Goal: Task Accomplishment & Management: Manage account settings

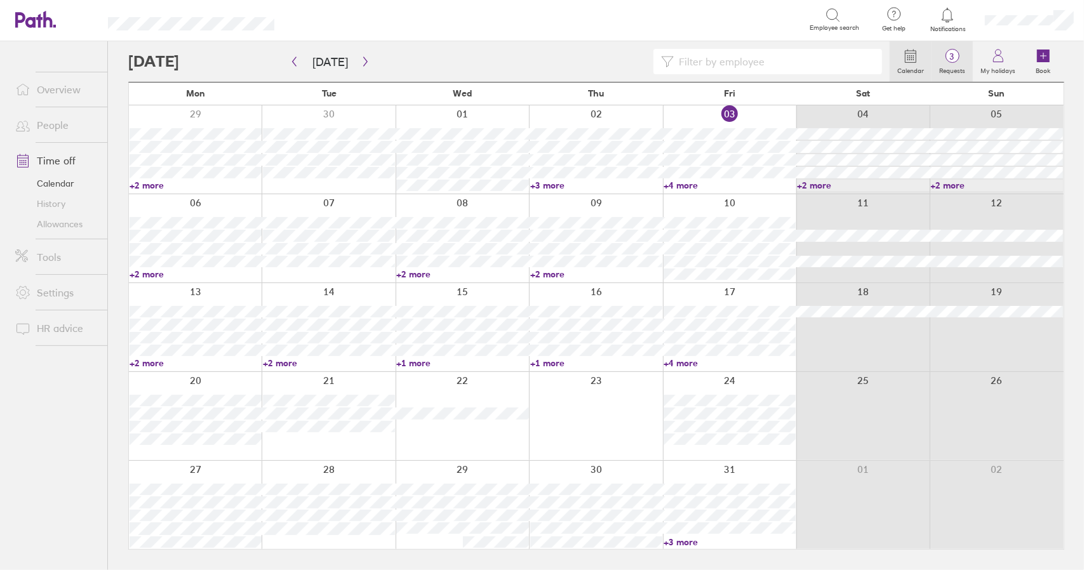
click at [962, 57] on span "3" at bounding box center [952, 56] width 41 height 10
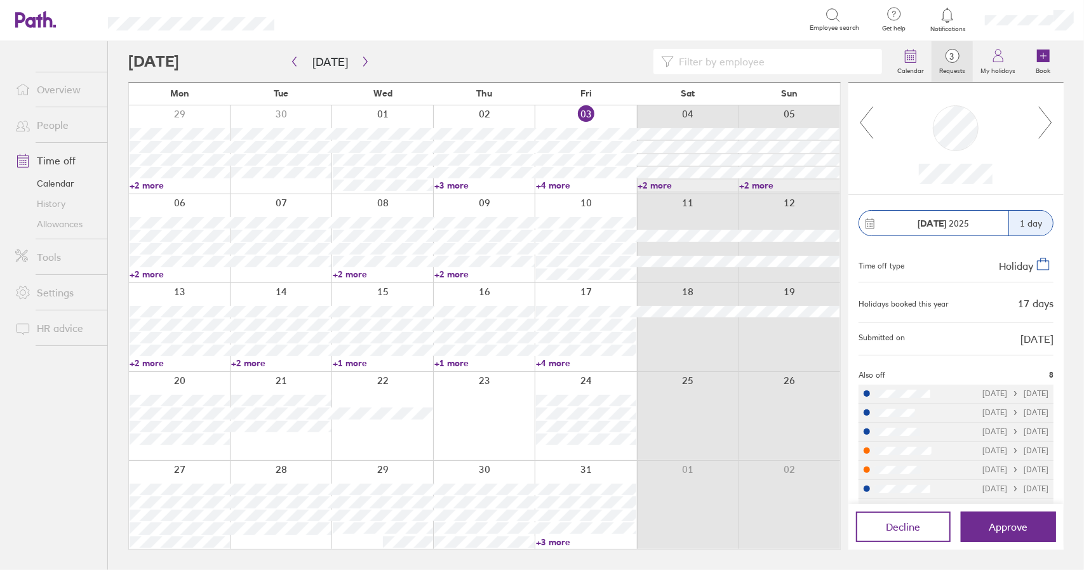
click at [552, 364] on link "+4 more" at bounding box center [586, 363] width 100 height 11
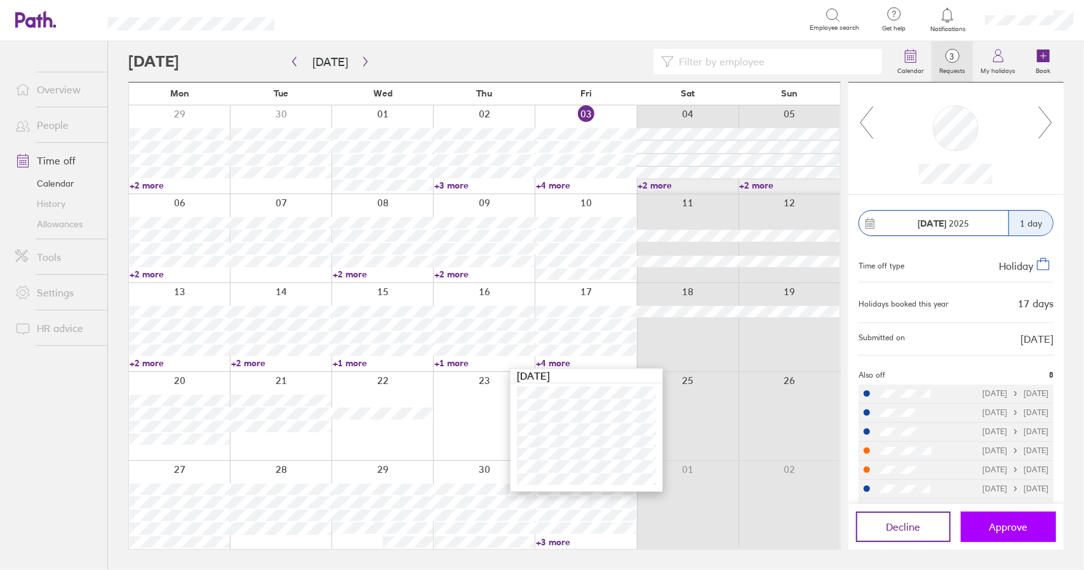
click at [1002, 528] on span "Approve" at bounding box center [1009, 526] width 39 height 11
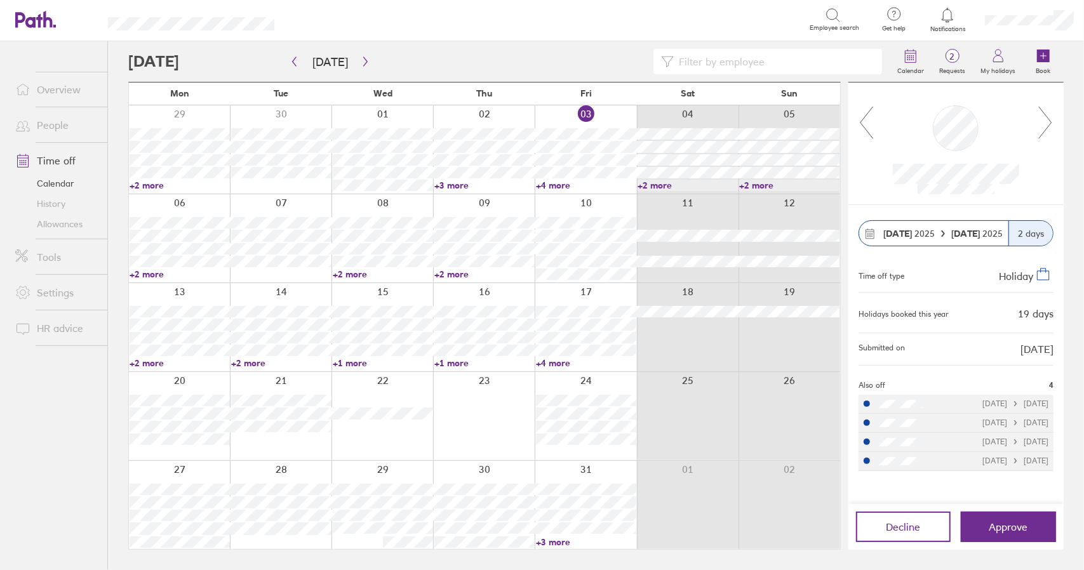
click at [44, 161] on link "Time off" at bounding box center [56, 160] width 102 height 25
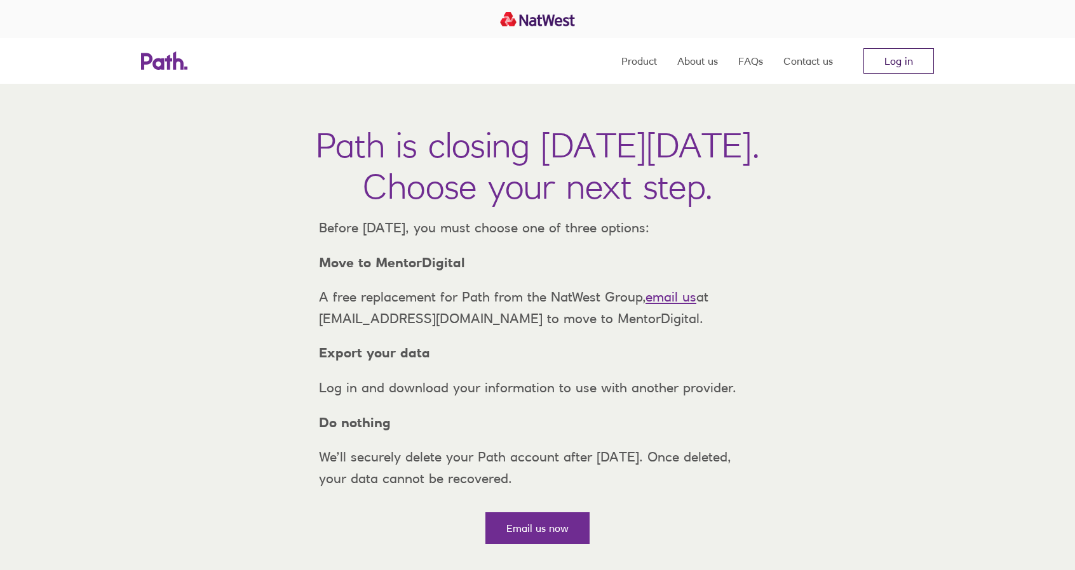
drag, startPoint x: 889, startPoint y: 56, endPoint x: 880, endPoint y: 63, distance: 11.3
click at [889, 56] on link "Log in" at bounding box center [898, 60] width 71 height 25
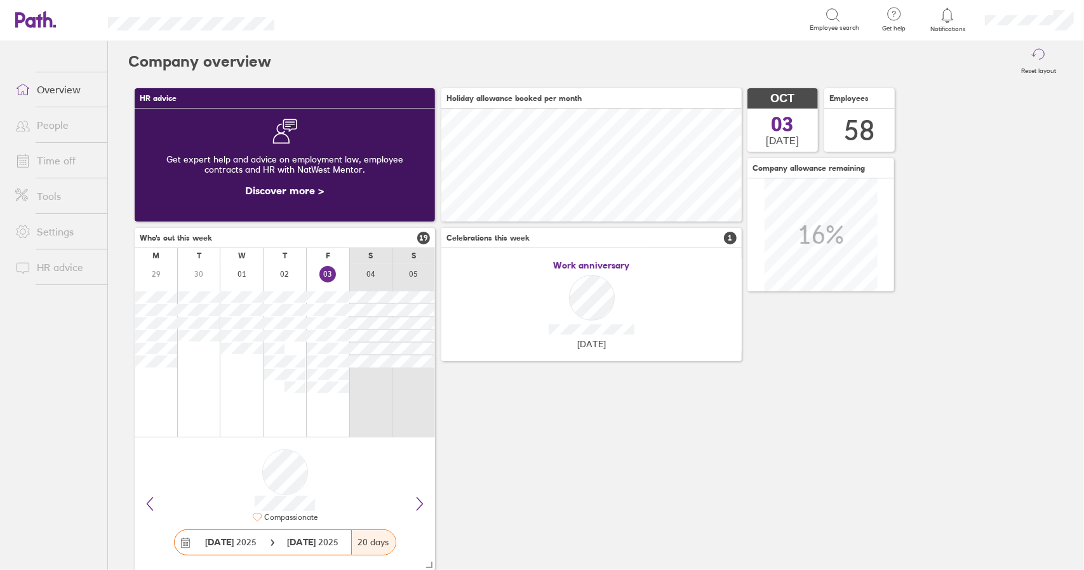
scroll to position [113, 300]
click at [58, 161] on link "Time off" at bounding box center [56, 160] width 102 height 25
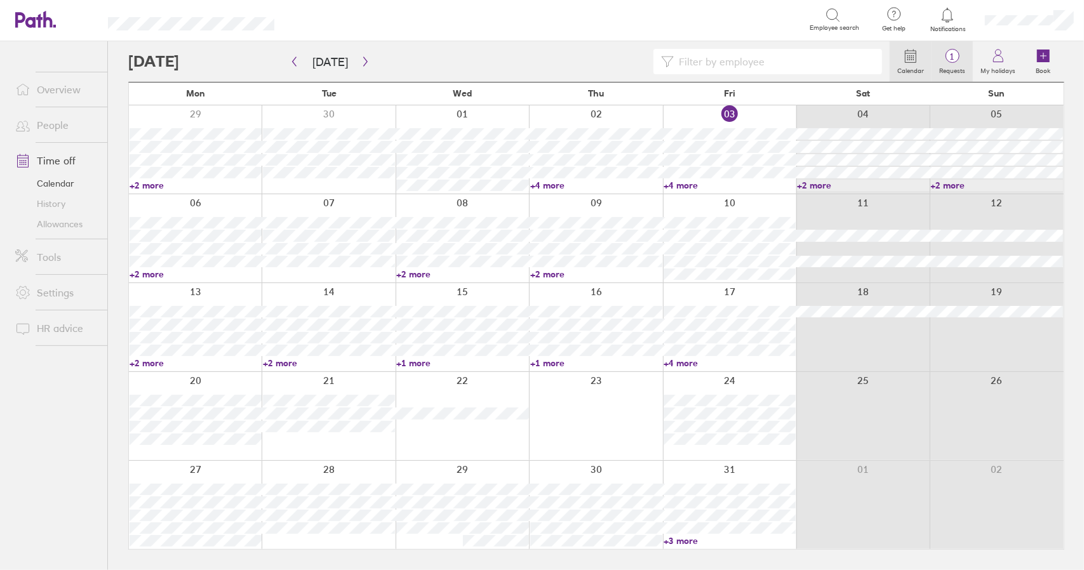
click at [963, 66] on label "Requests" at bounding box center [952, 69] width 41 height 11
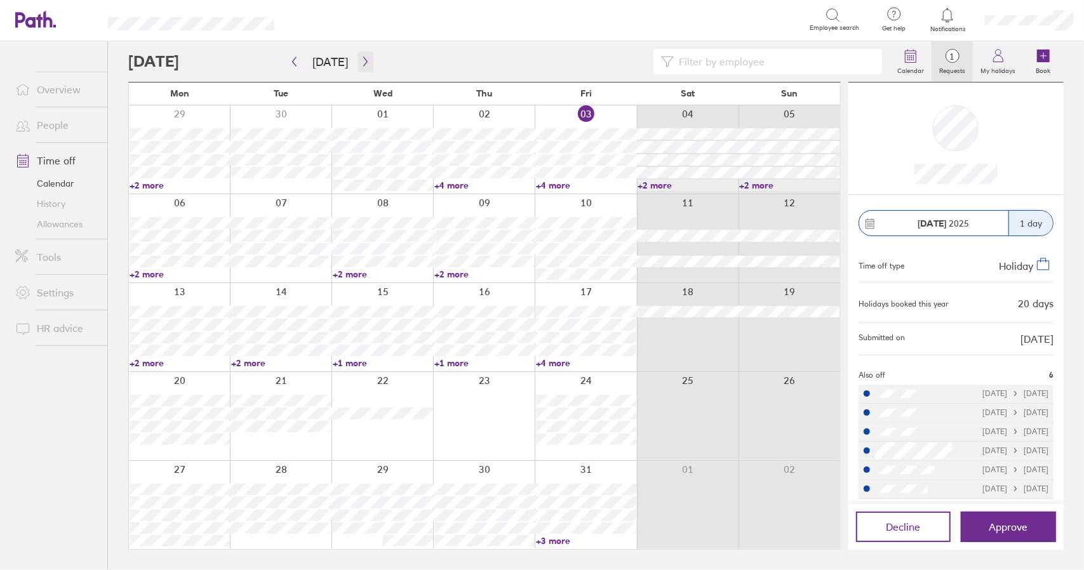
click at [366, 62] on button "button" at bounding box center [366, 61] width 16 height 21
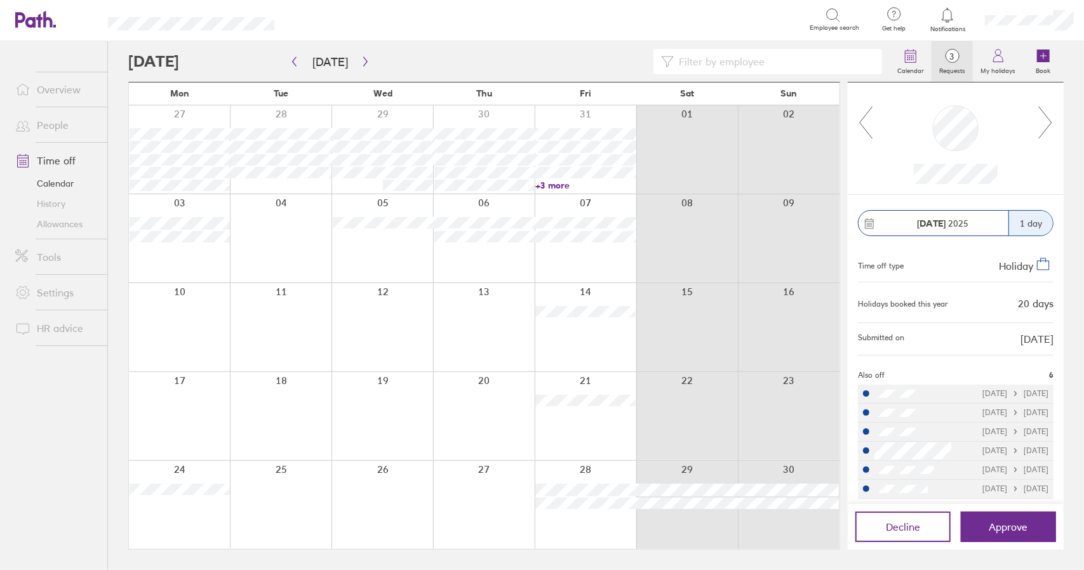
click at [1051, 119] on icon at bounding box center [1046, 122] width 16 height 34
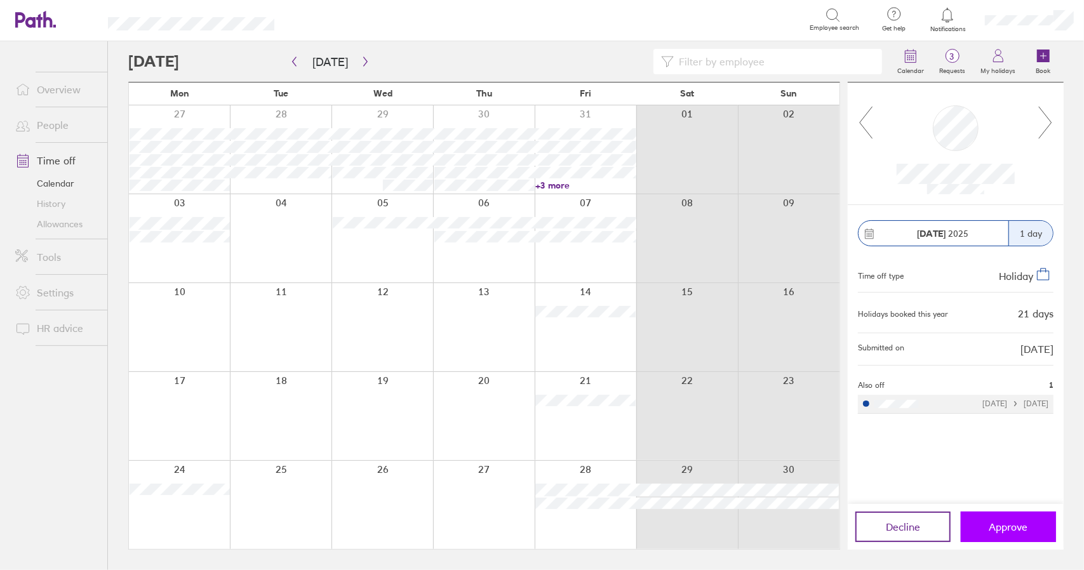
click at [1011, 523] on span "Approve" at bounding box center [1009, 526] width 39 height 11
click at [58, 156] on link "Time off" at bounding box center [56, 160] width 102 height 25
